Goal: Register for event/course

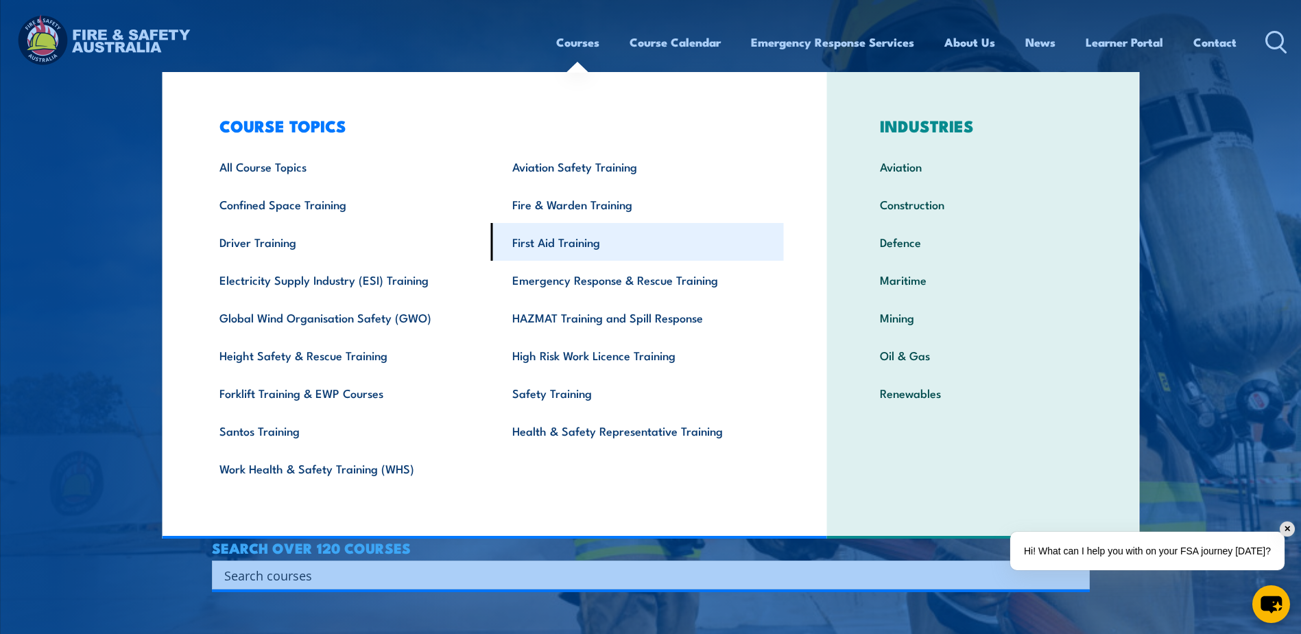
click at [573, 244] on link "First Aid Training" at bounding box center [637, 242] width 293 height 38
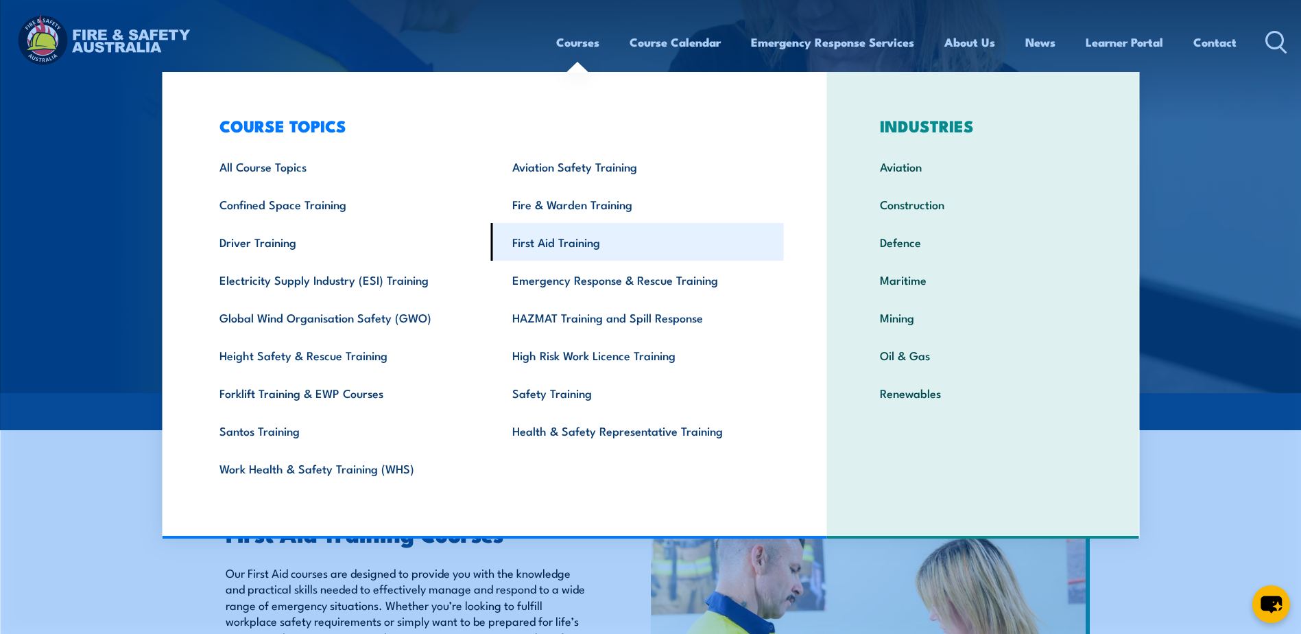
click at [573, 244] on link "First Aid Training" at bounding box center [637, 242] width 293 height 38
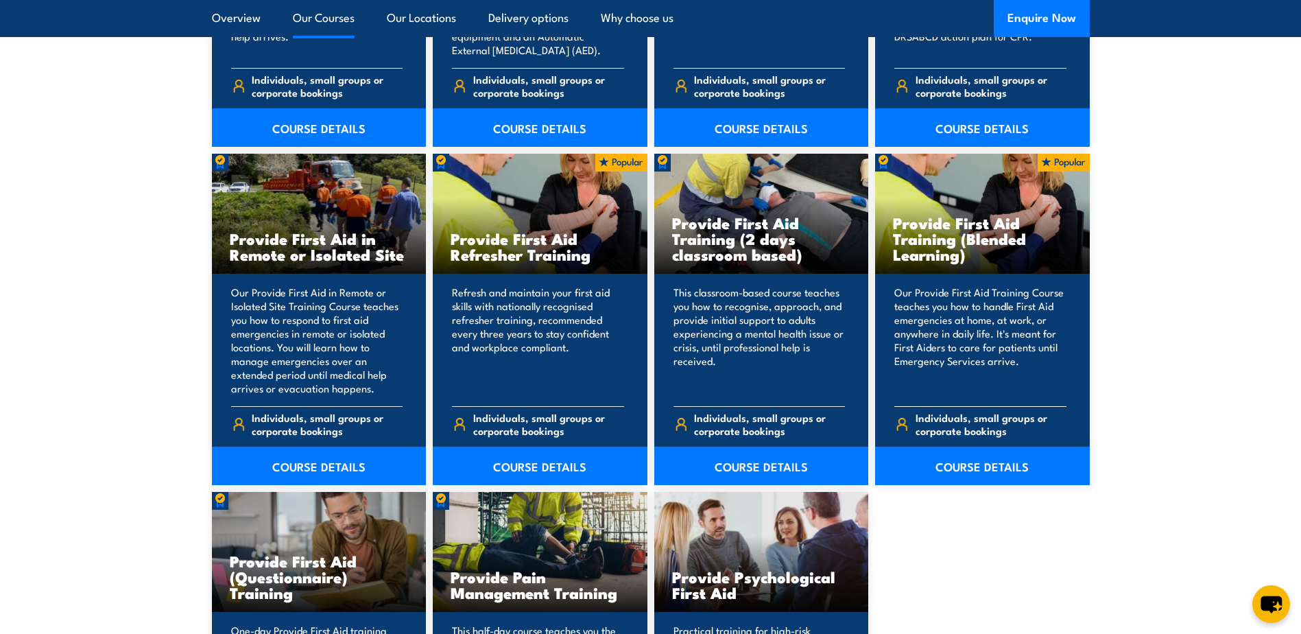
scroll to position [1989, 0]
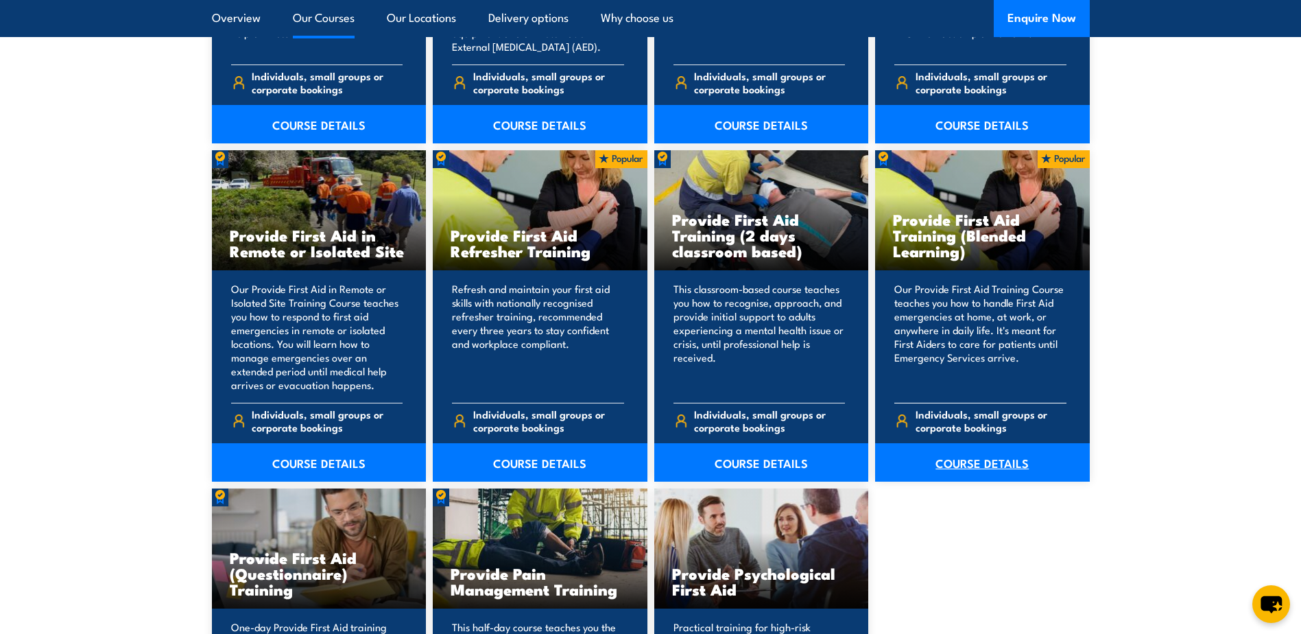
click at [992, 463] on link "COURSE DETAILS" at bounding box center [982, 462] width 215 height 38
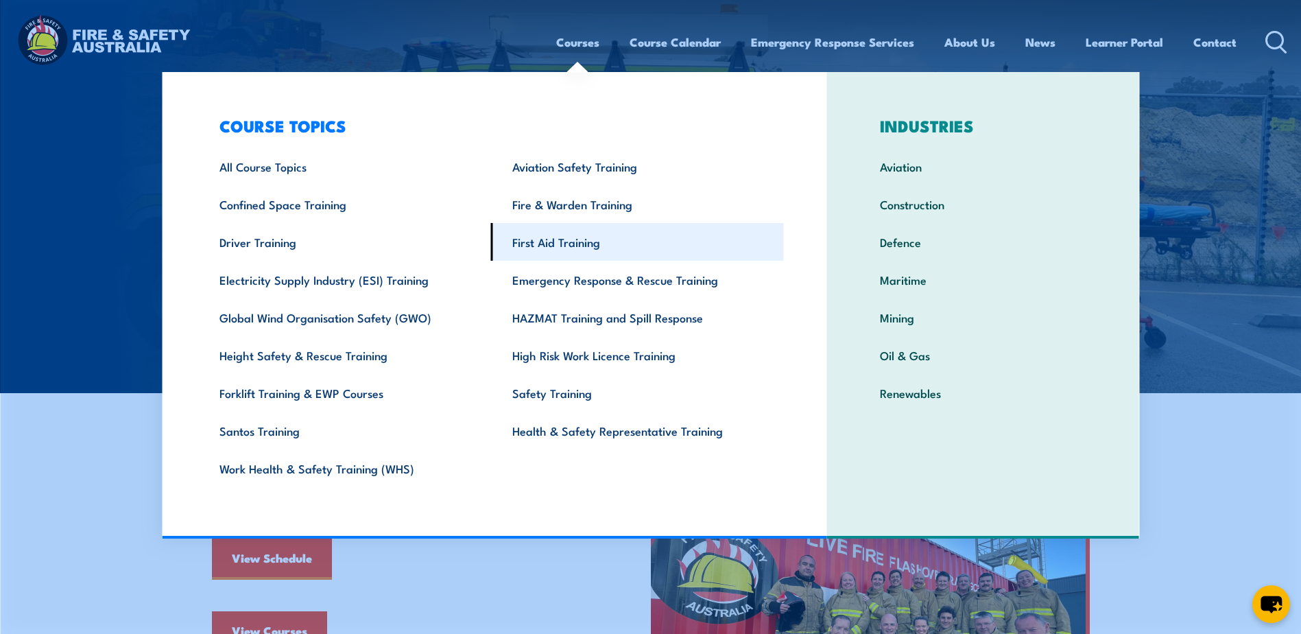
click at [567, 245] on link "First Aid Training" at bounding box center [637, 242] width 293 height 38
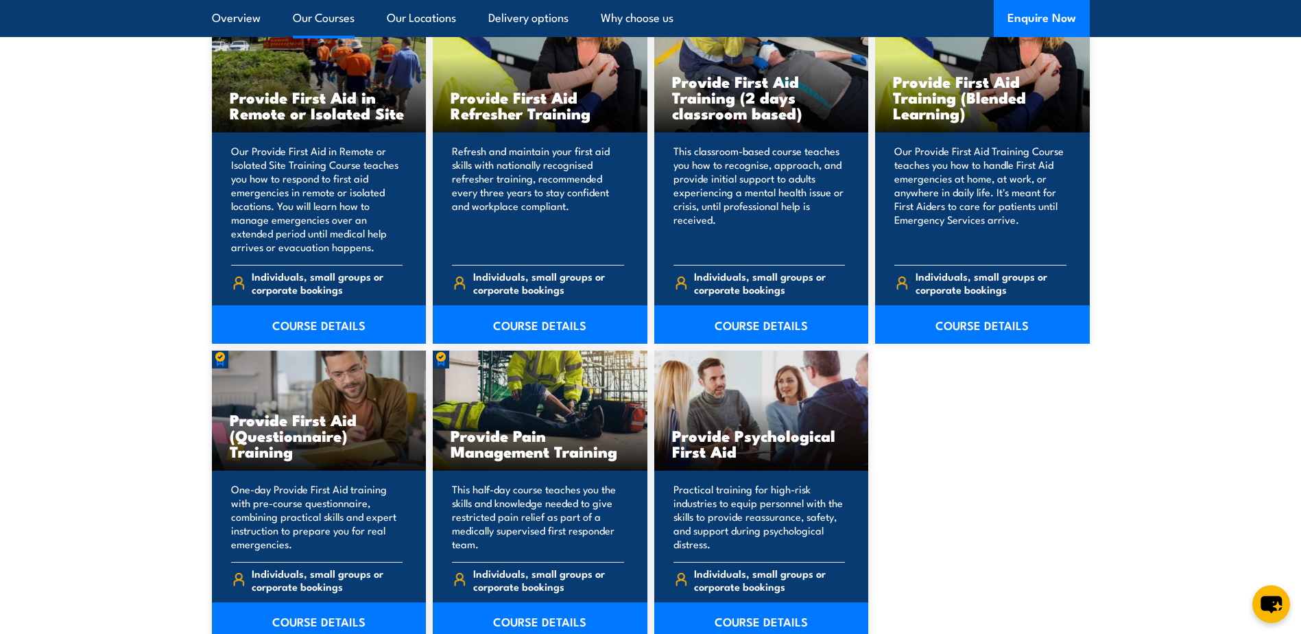
scroll to position [2195, 0]
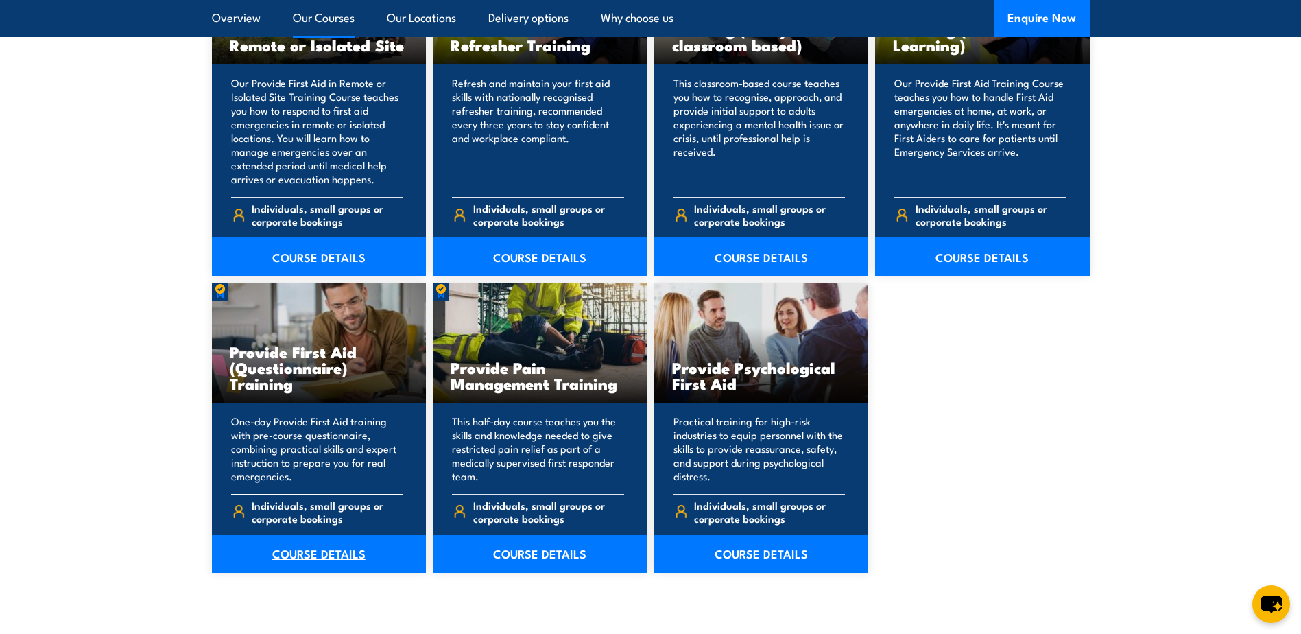
click at [318, 552] on link "COURSE DETAILS" at bounding box center [319, 553] width 215 height 38
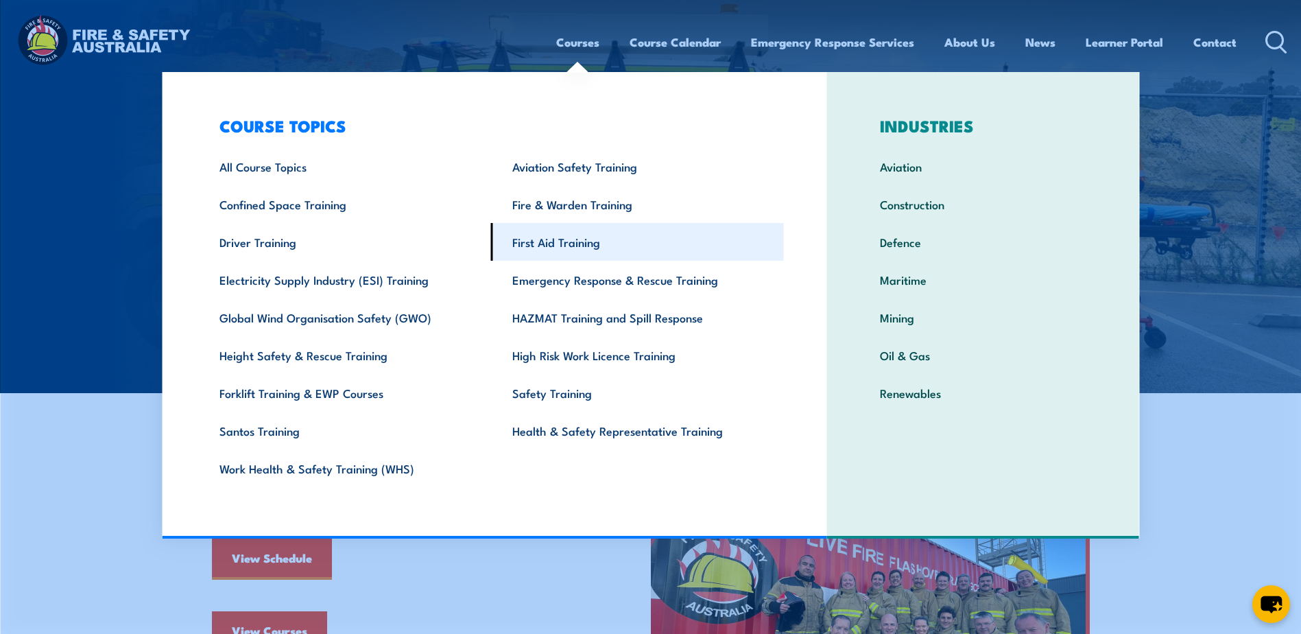
click at [551, 246] on link "First Aid Training" at bounding box center [637, 242] width 293 height 38
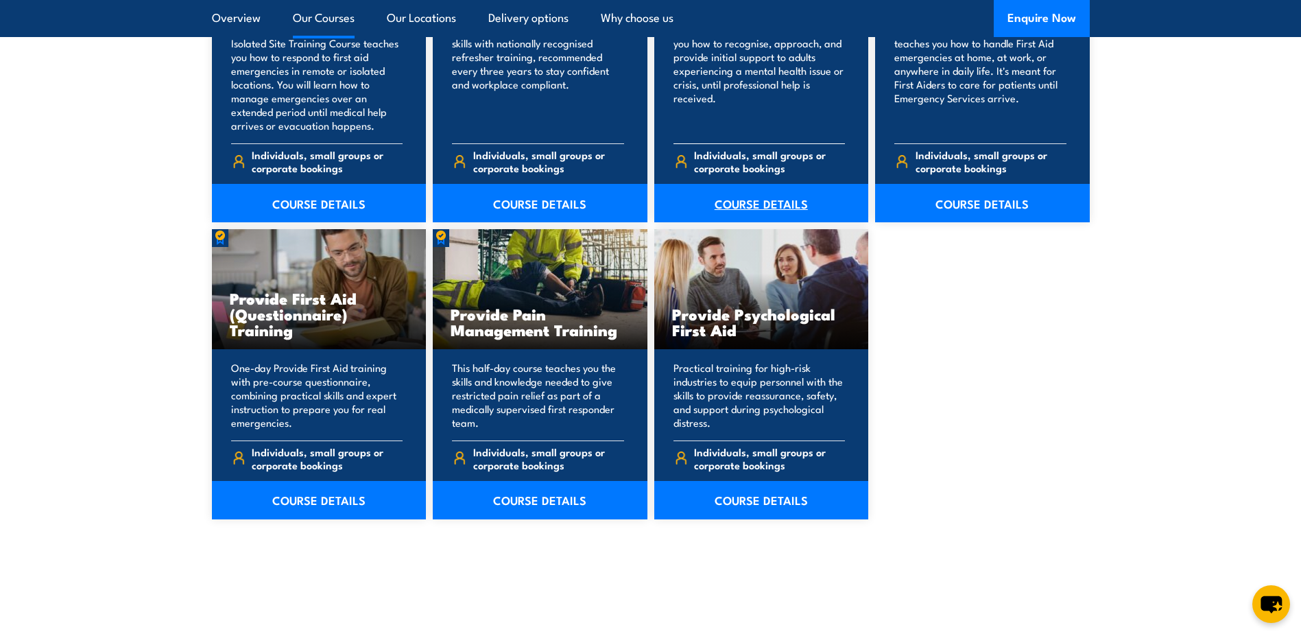
scroll to position [2264, 0]
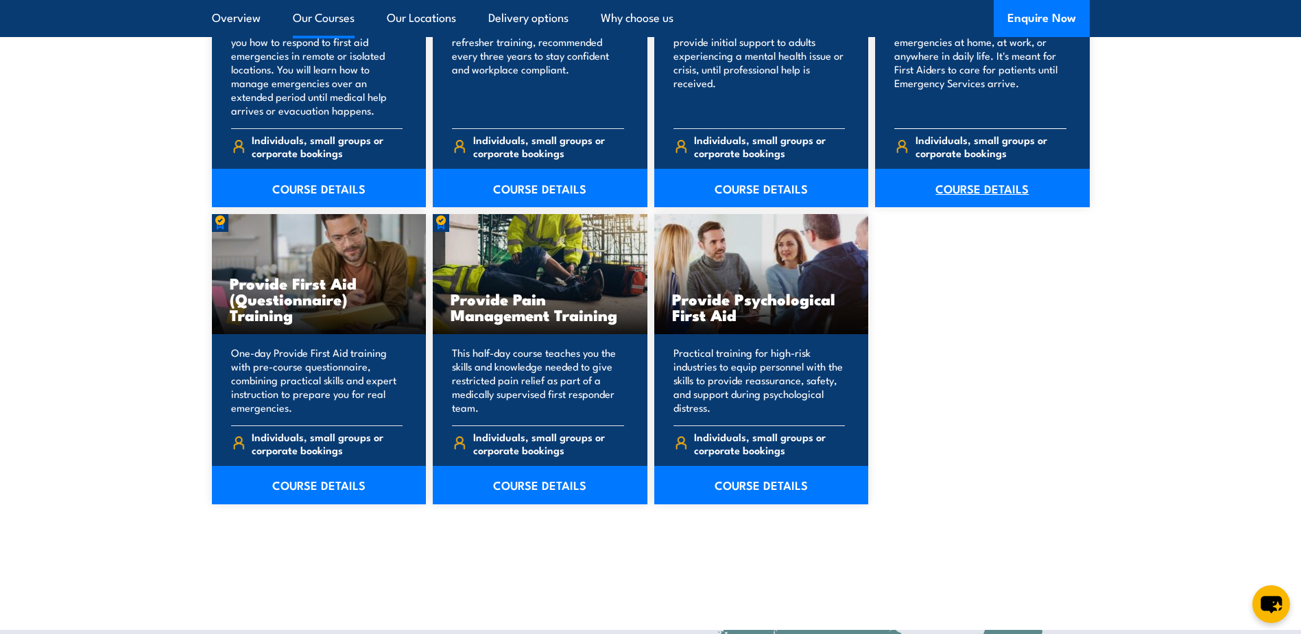
click at [975, 189] on link "COURSE DETAILS" at bounding box center [982, 188] width 215 height 38
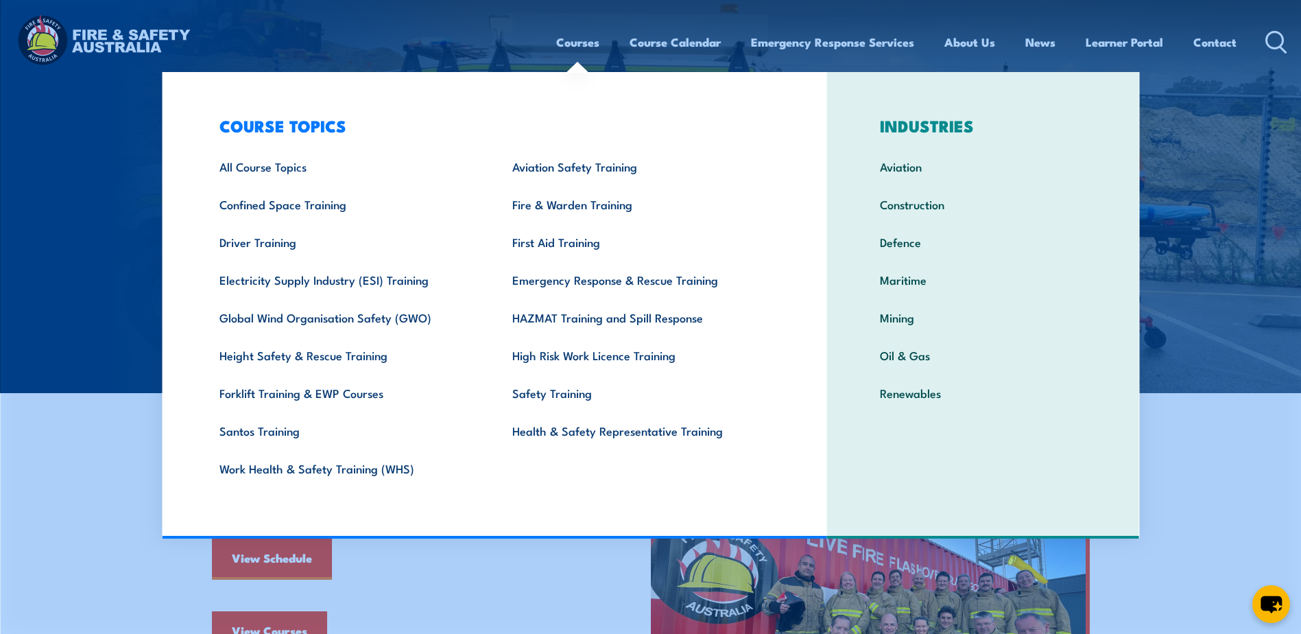
click at [573, 39] on link "Courses" at bounding box center [577, 42] width 43 height 36
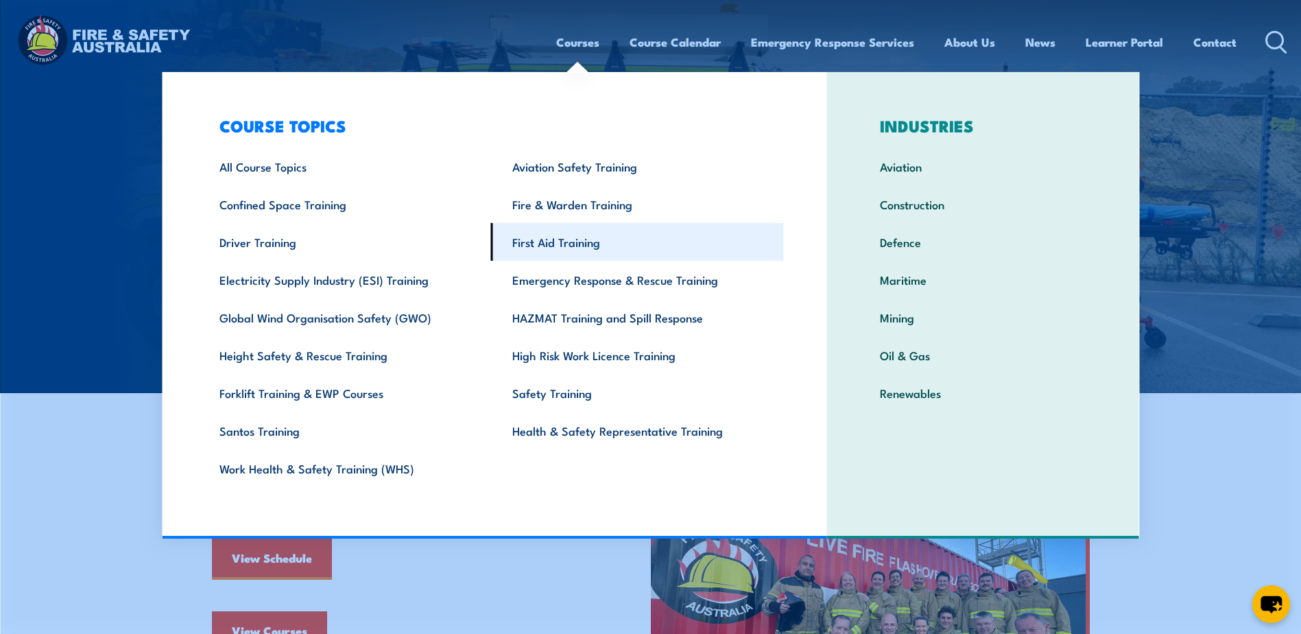
click at [534, 243] on link "First Aid Training" at bounding box center [637, 242] width 293 height 38
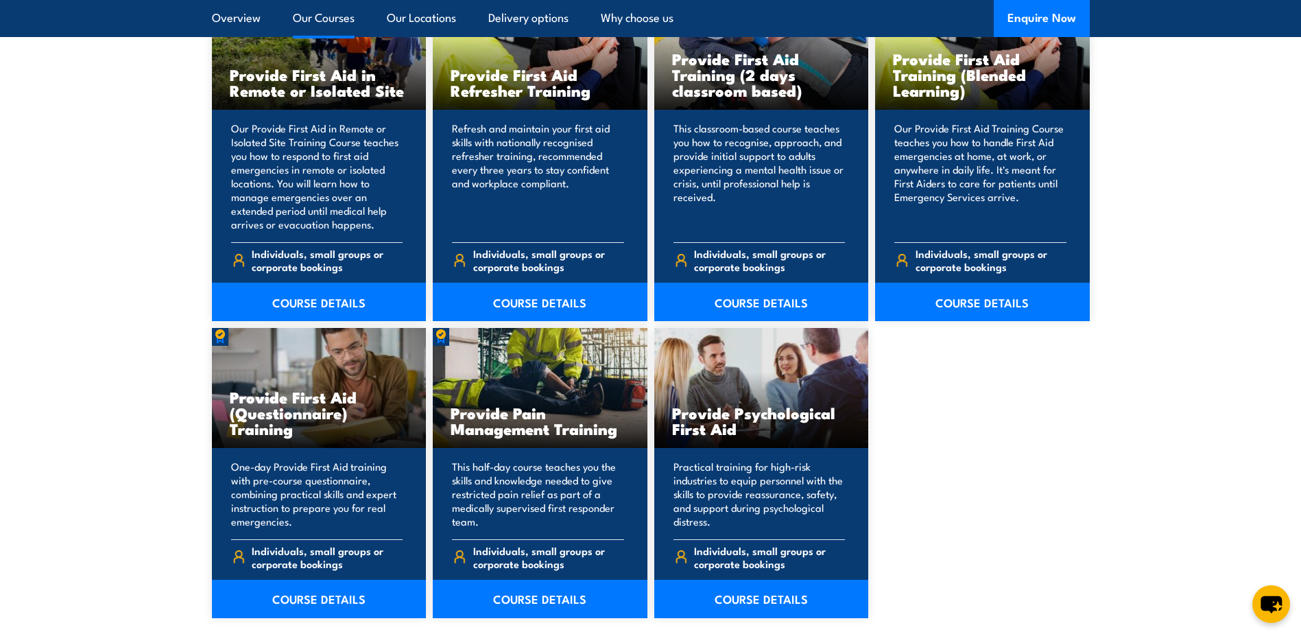
scroll to position [2127, 0]
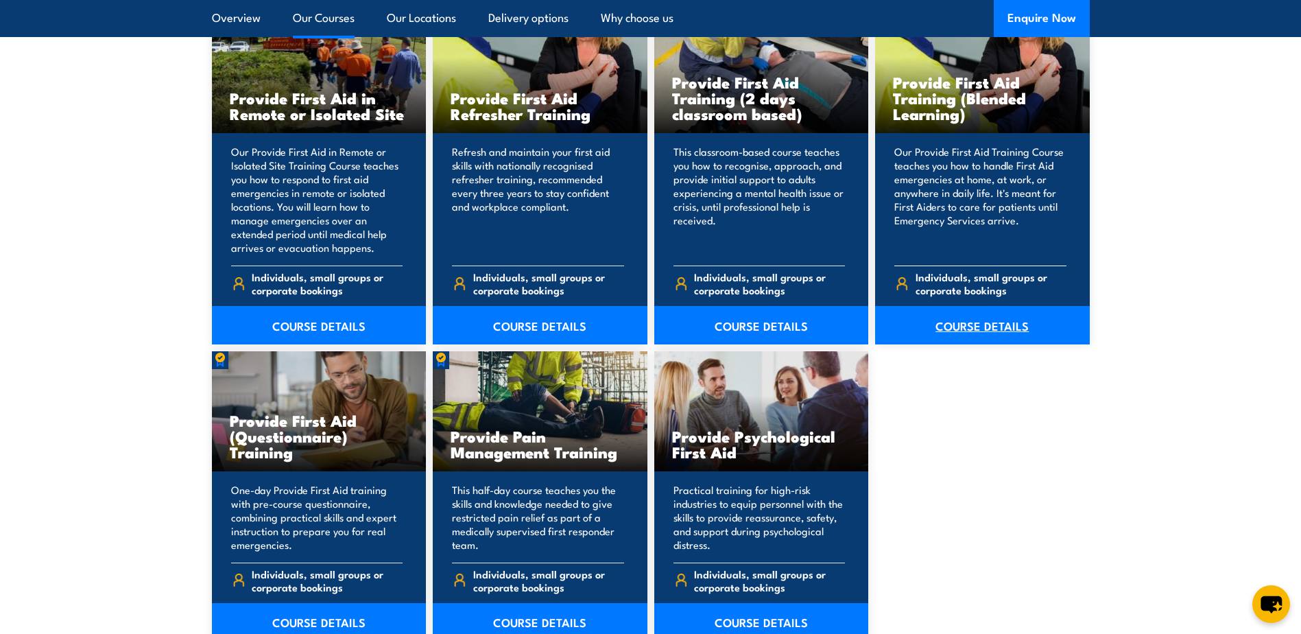
click at [986, 323] on link "COURSE DETAILS" at bounding box center [982, 325] width 215 height 38
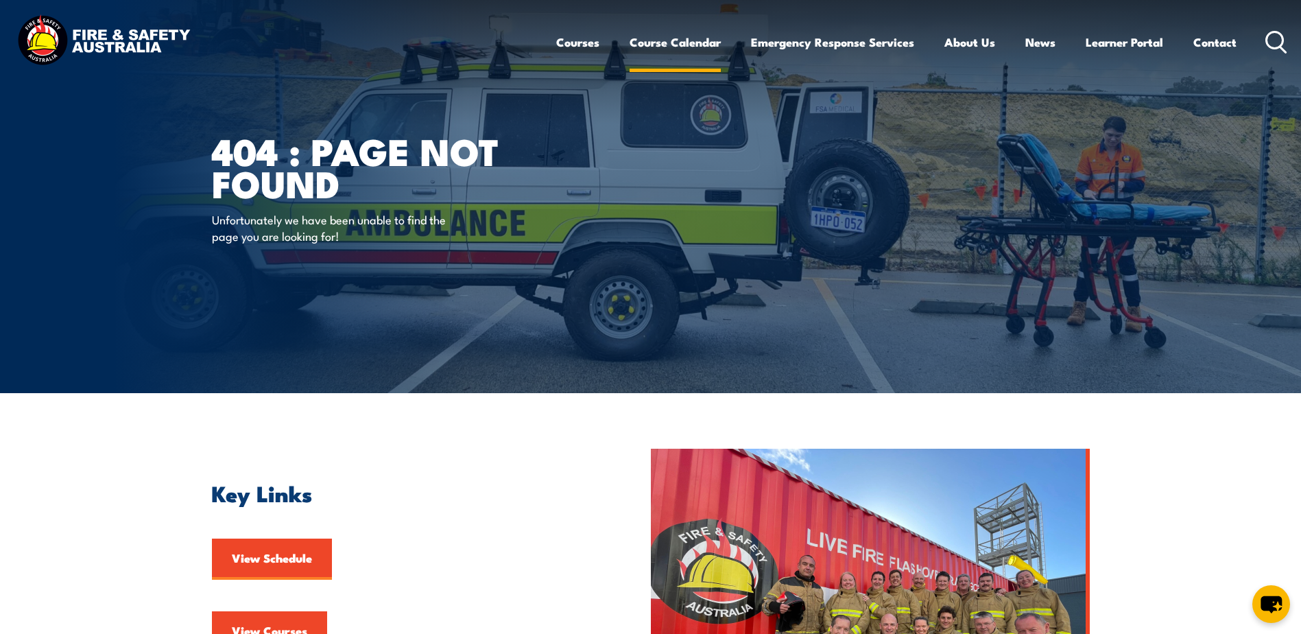
click at [648, 37] on link "Course Calendar" at bounding box center [675, 42] width 91 height 36
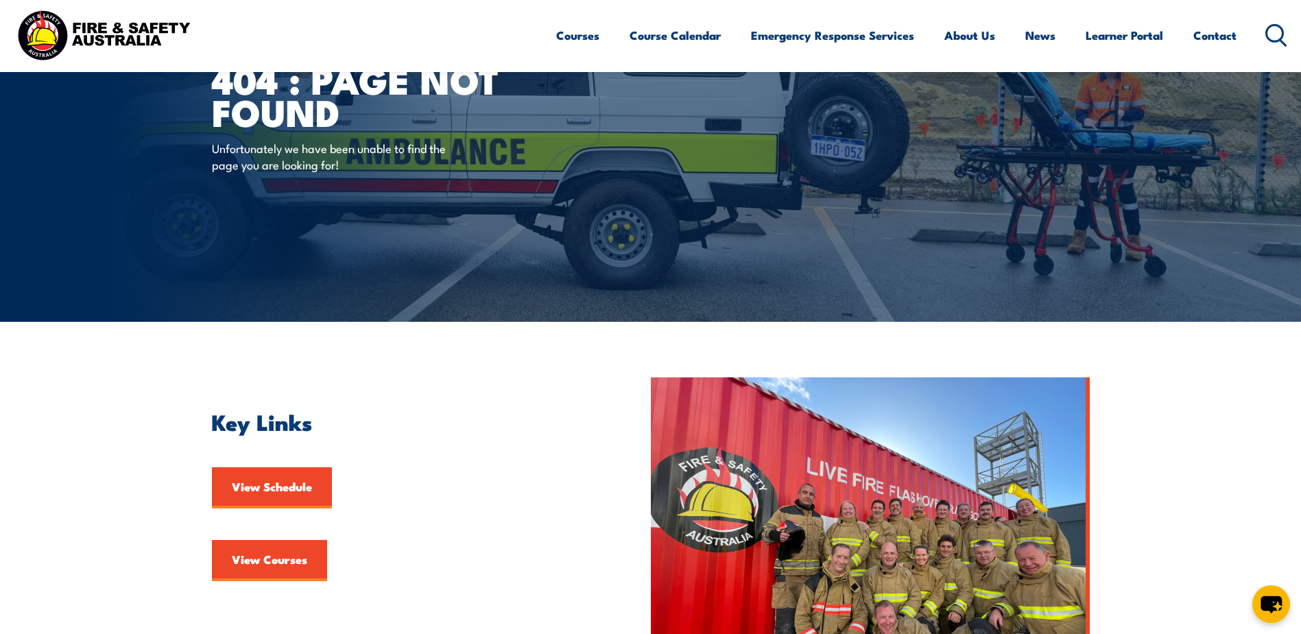
scroll to position [274, 0]
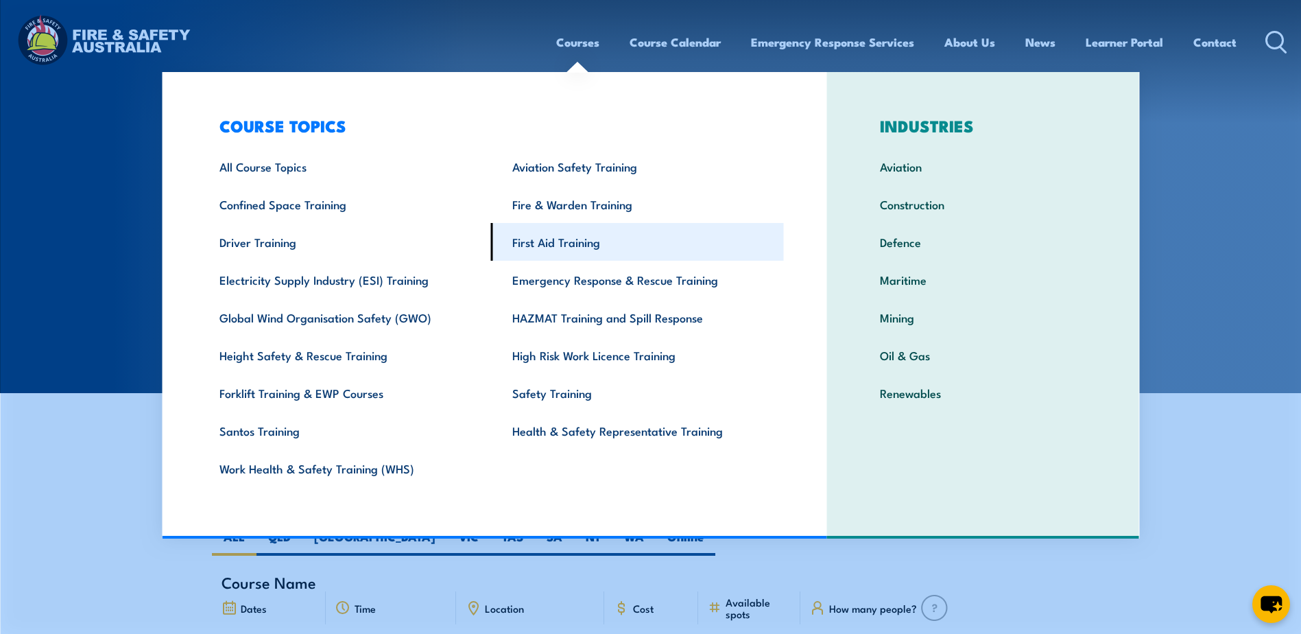
click at [560, 241] on link "First Aid Training" at bounding box center [637, 242] width 293 height 38
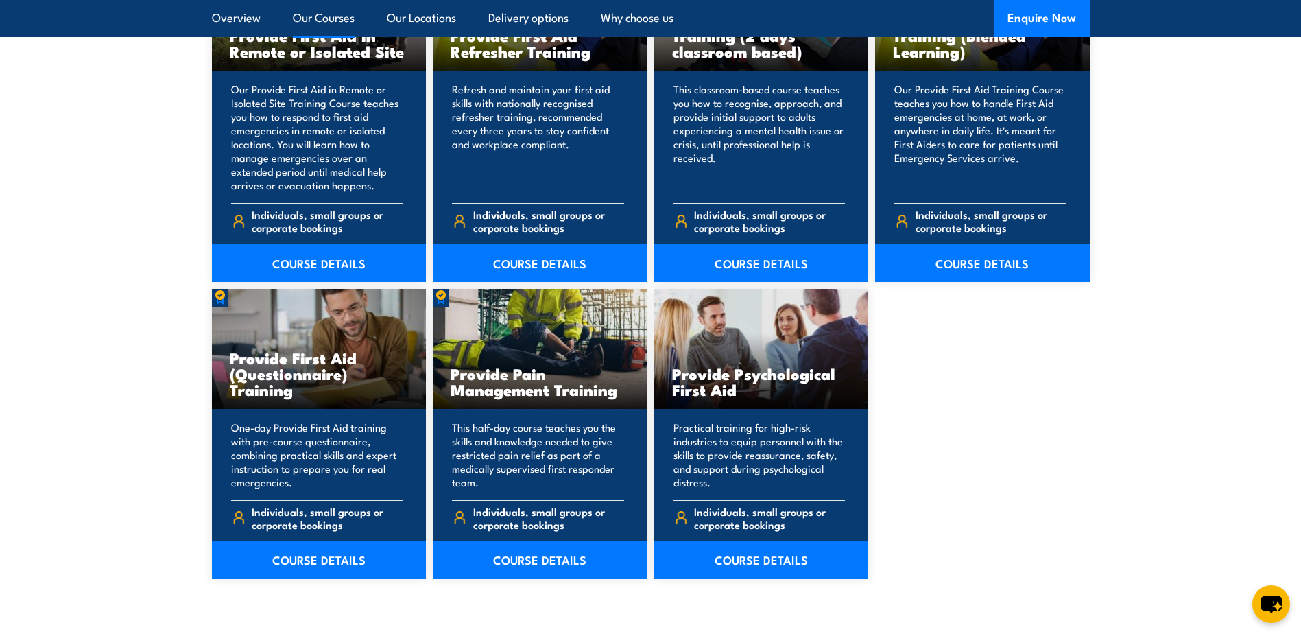
scroll to position [2127, 0]
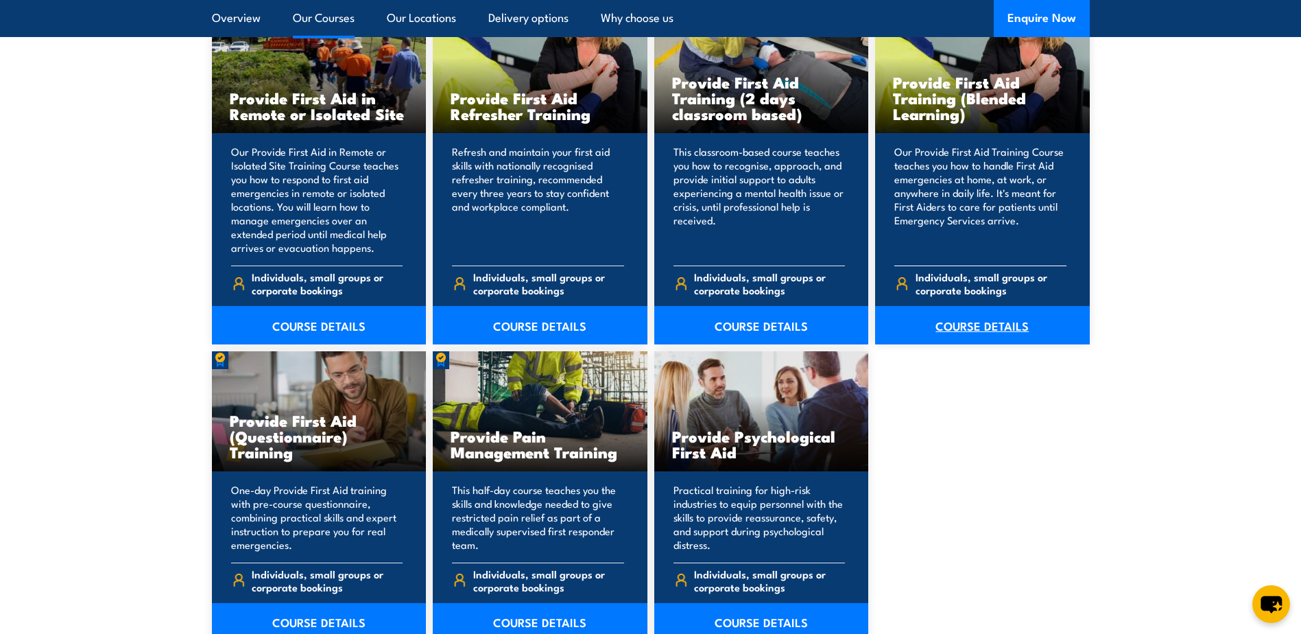
click at [994, 326] on link "COURSE DETAILS" at bounding box center [982, 325] width 215 height 38
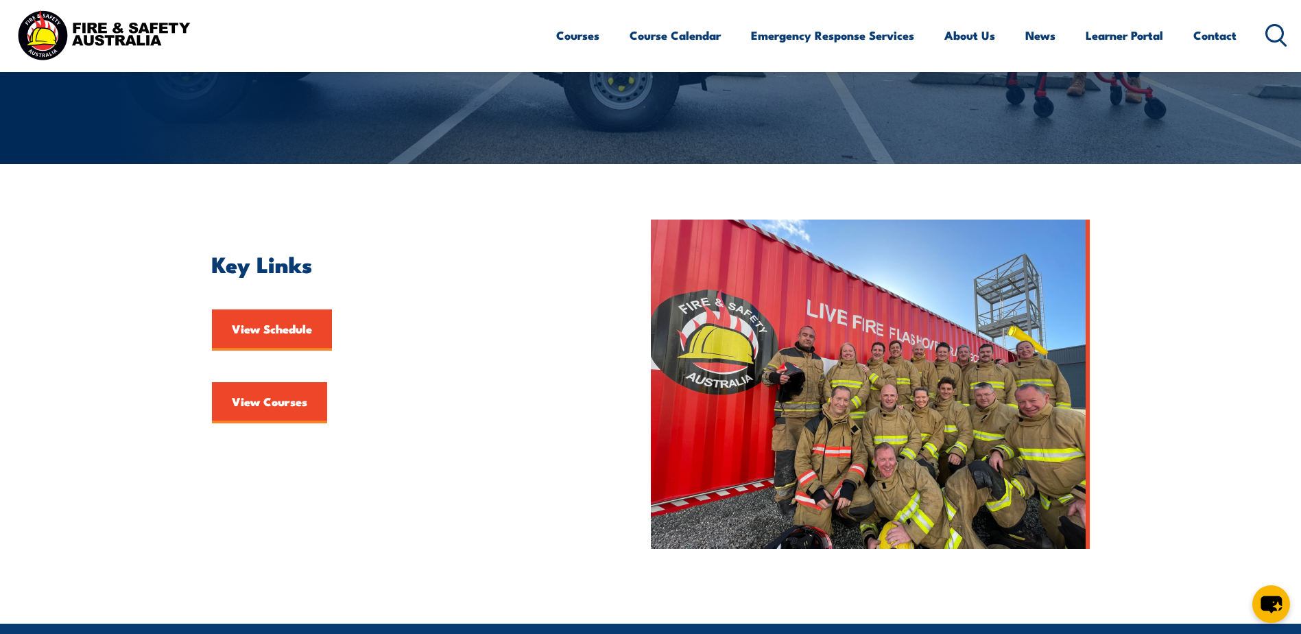
scroll to position [274, 0]
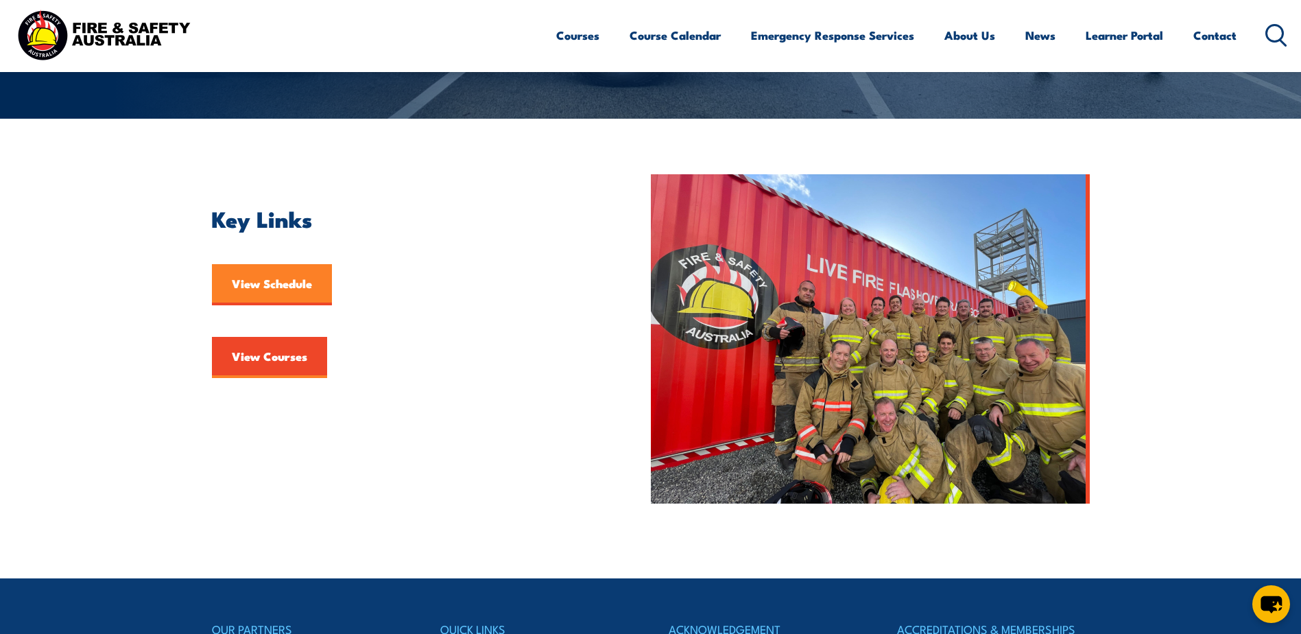
click at [283, 283] on link "View Schedule" at bounding box center [272, 284] width 120 height 41
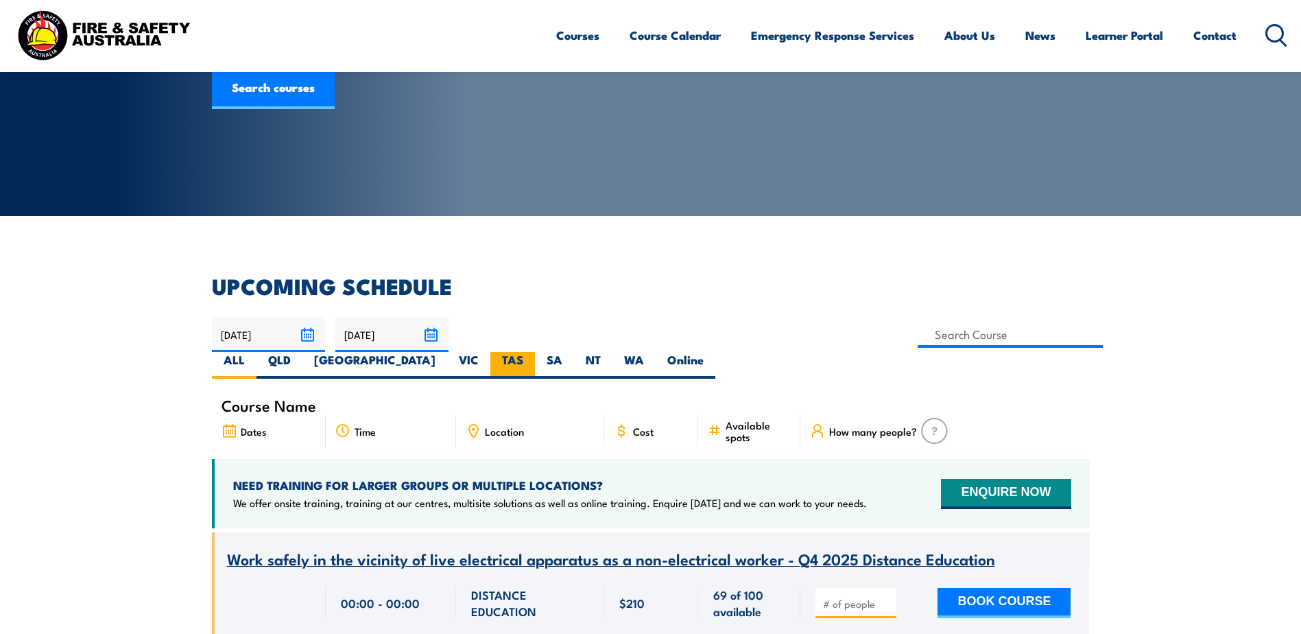
scroll to position [206, 0]
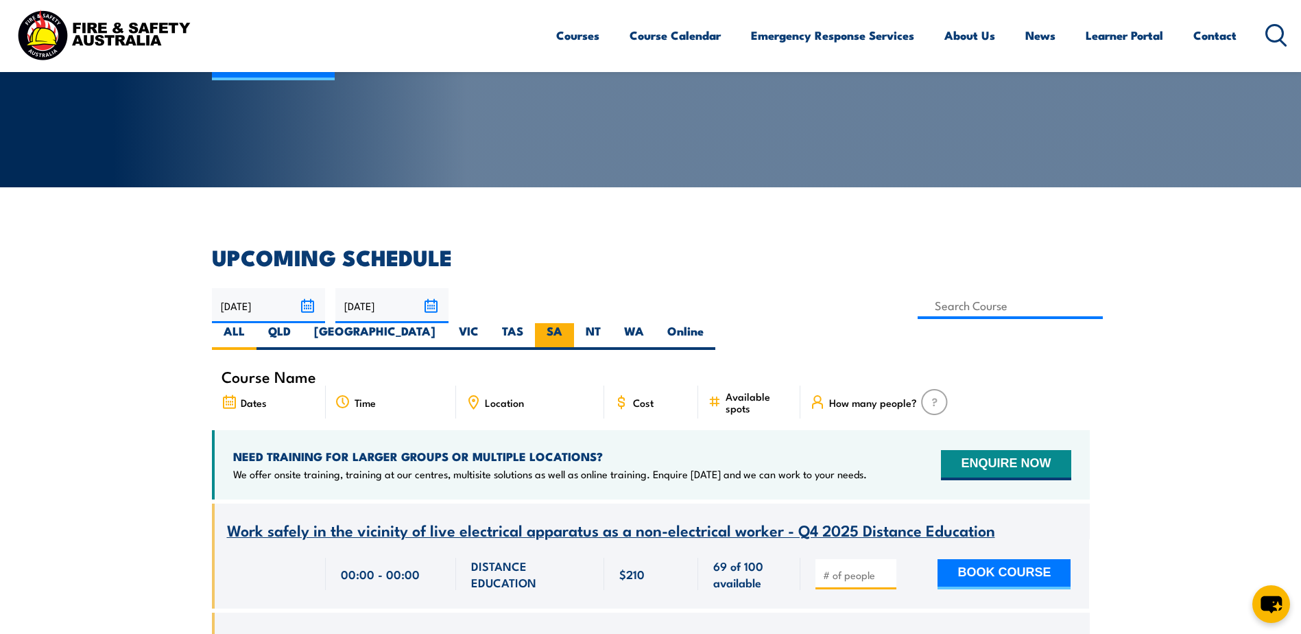
click at [574, 323] on label "SA" at bounding box center [554, 336] width 39 height 27
click at [571, 323] on input "SA" at bounding box center [567, 327] width 9 height 9
radio input "true"
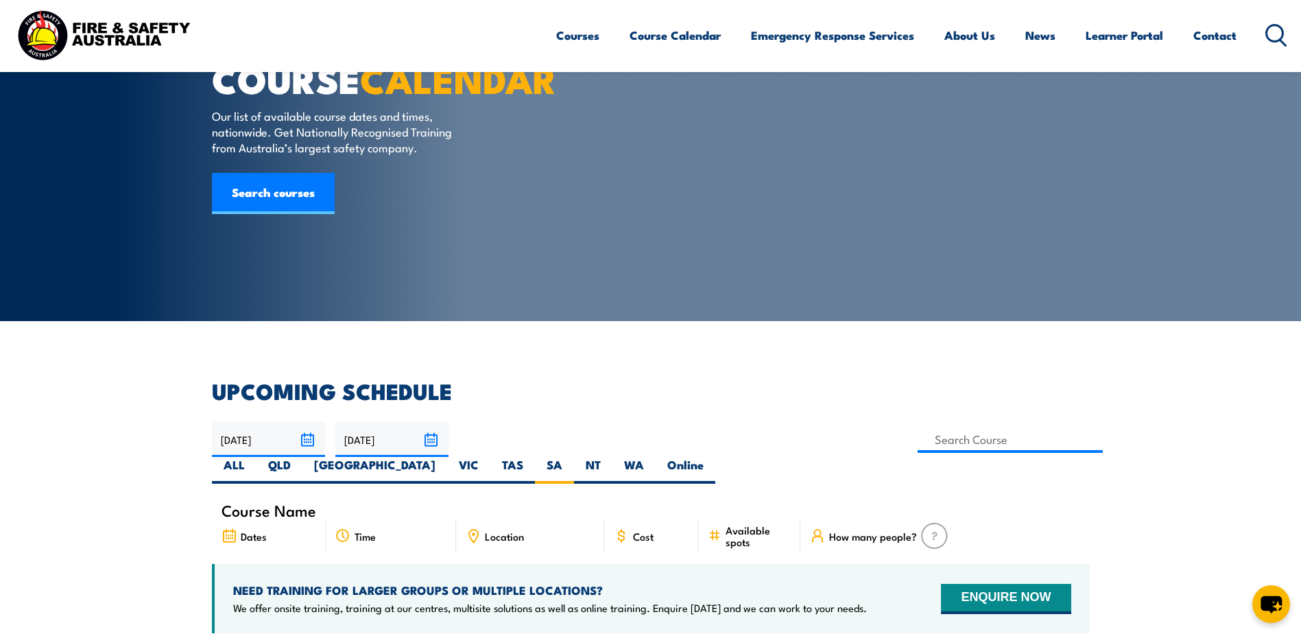
scroll to position [41, 0]
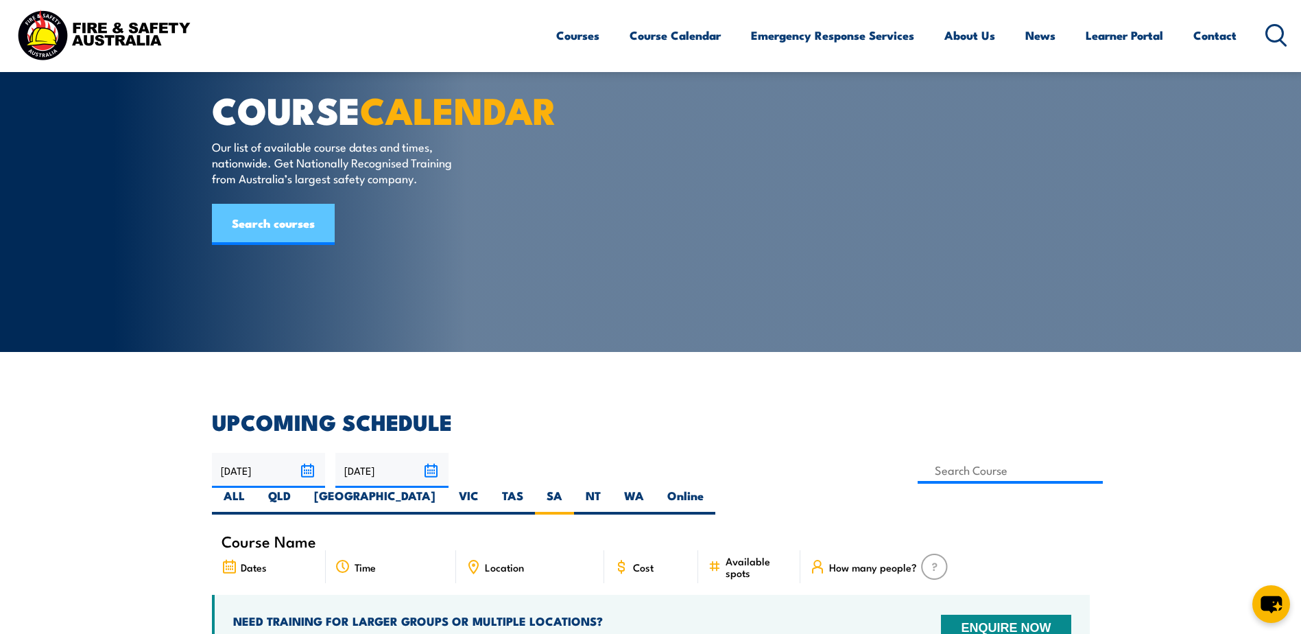
click at [294, 245] on link "Search courses" at bounding box center [273, 224] width 123 height 41
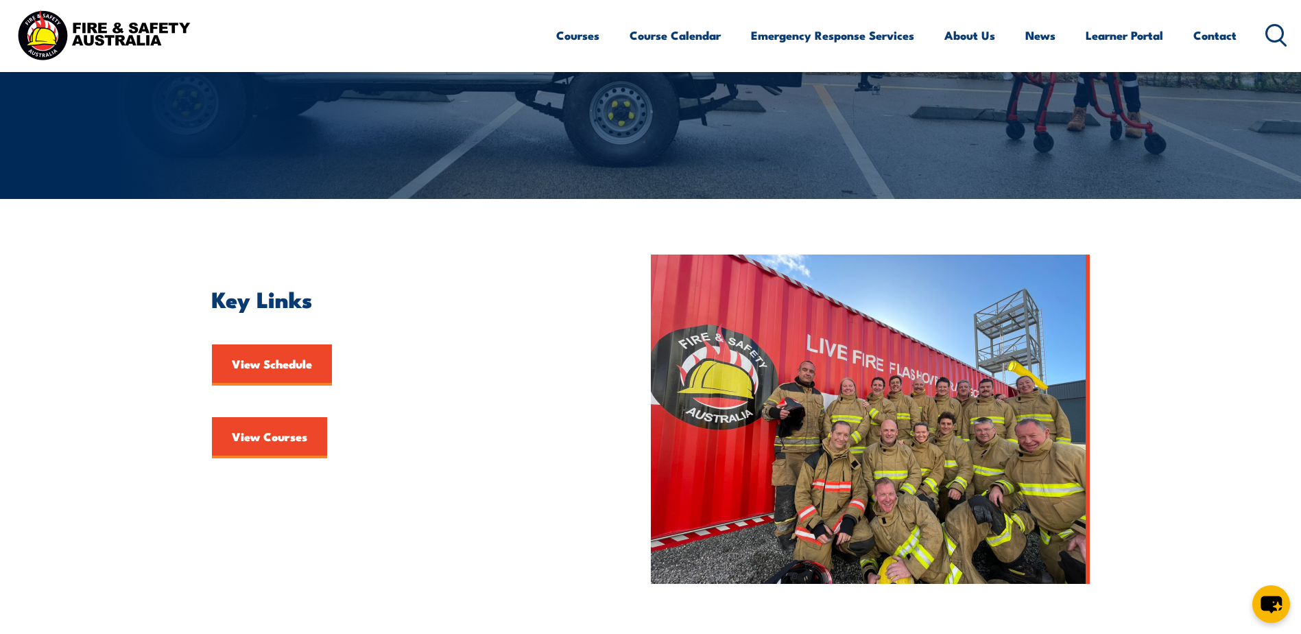
scroll to position [206, 0]
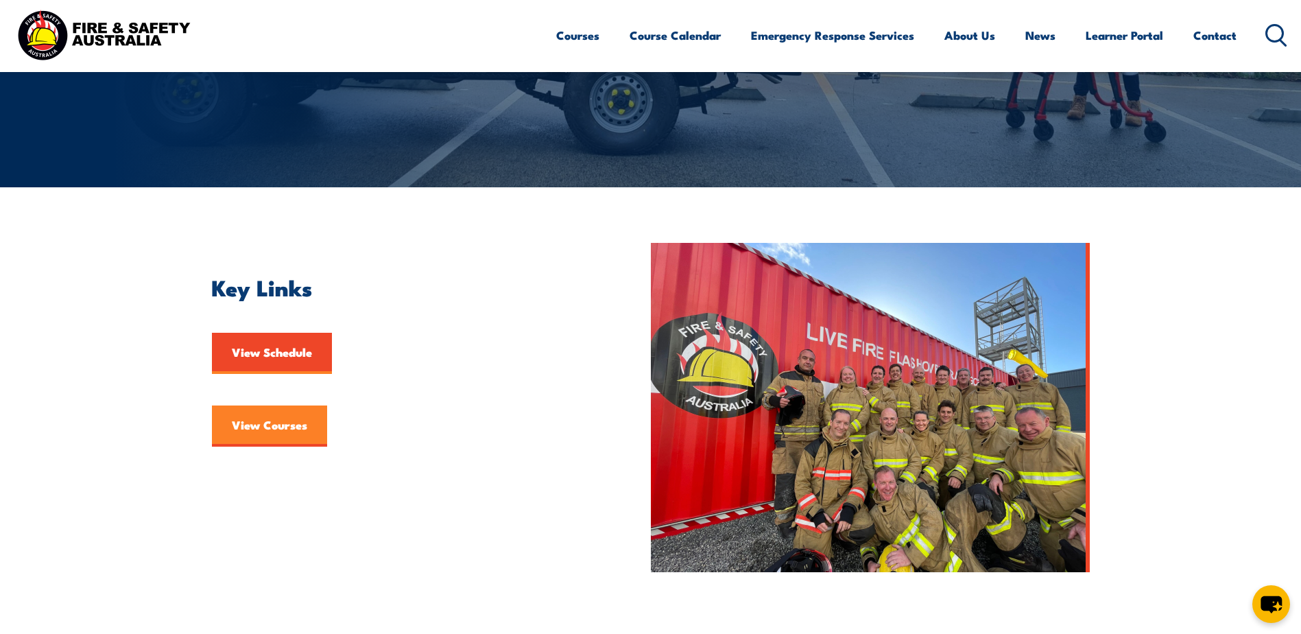
click at [261, 424] on link "View Courses" at bounding box center [269, 425] width 115 height 41
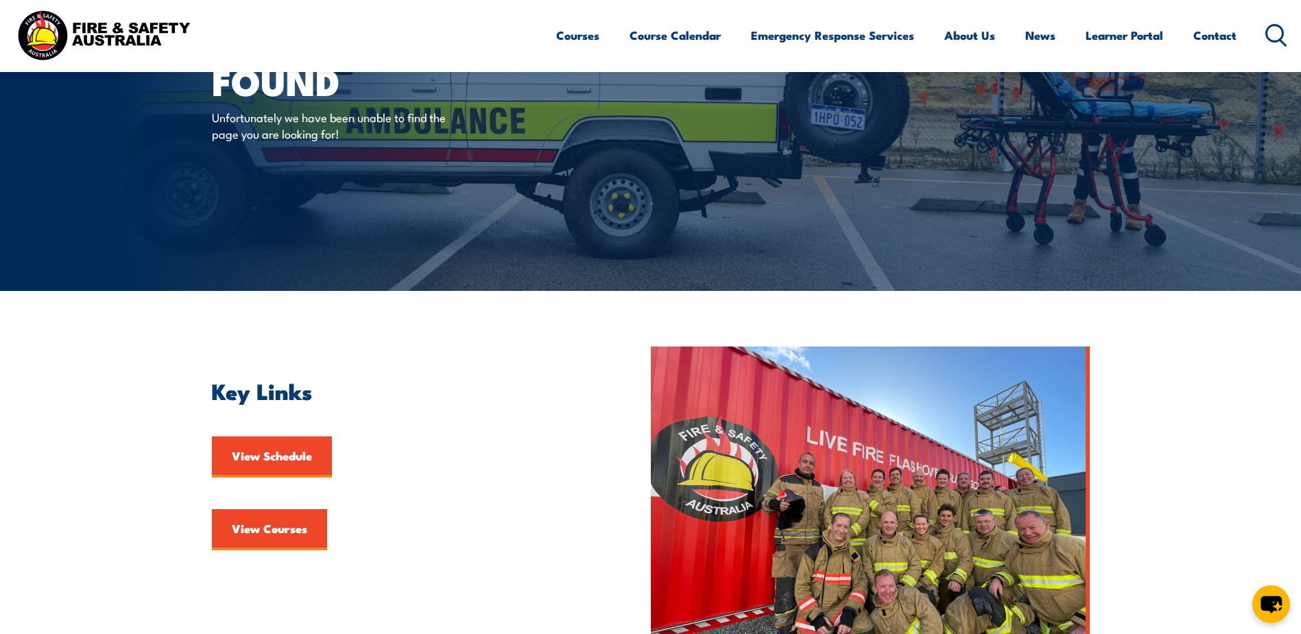
scroll to position [137, 0]
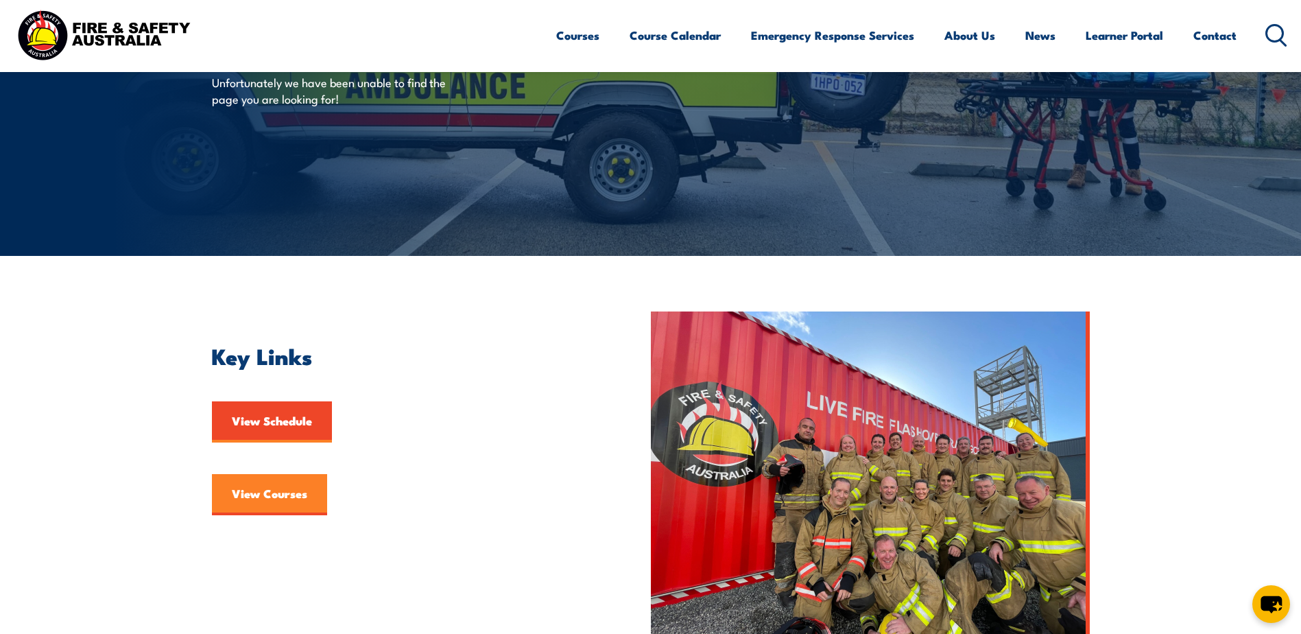
click at [276, 499] on link "View Courses" at bounding box center [269, 494] width 115 height 41
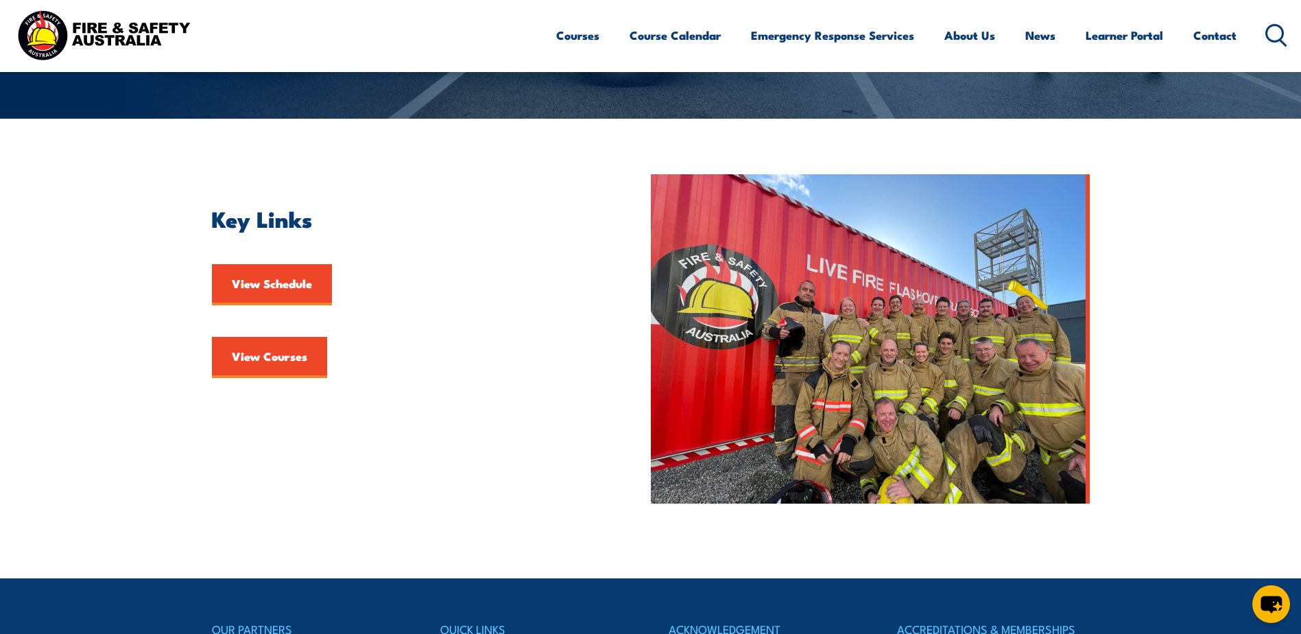
scroll to position [343, 0]
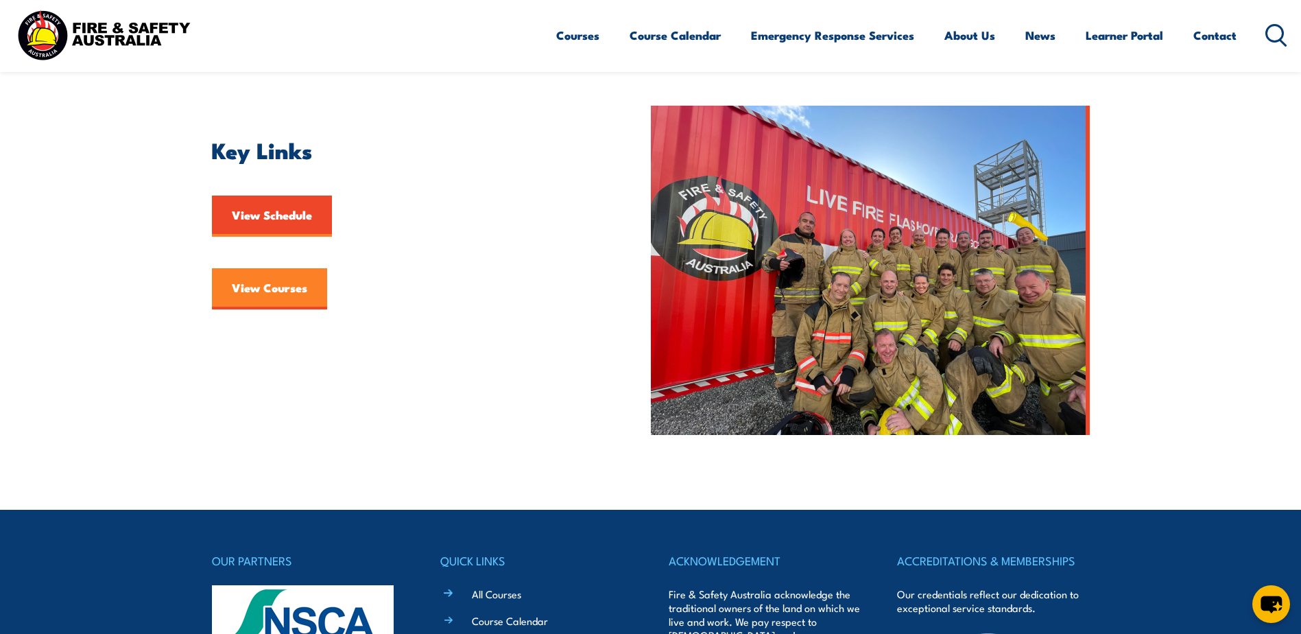
click at [282, 292] on link "View Courses" at bounding box center [269, 288] width 115 height 41
